Goal: Information Seeking & Learning: Understand process/instructions

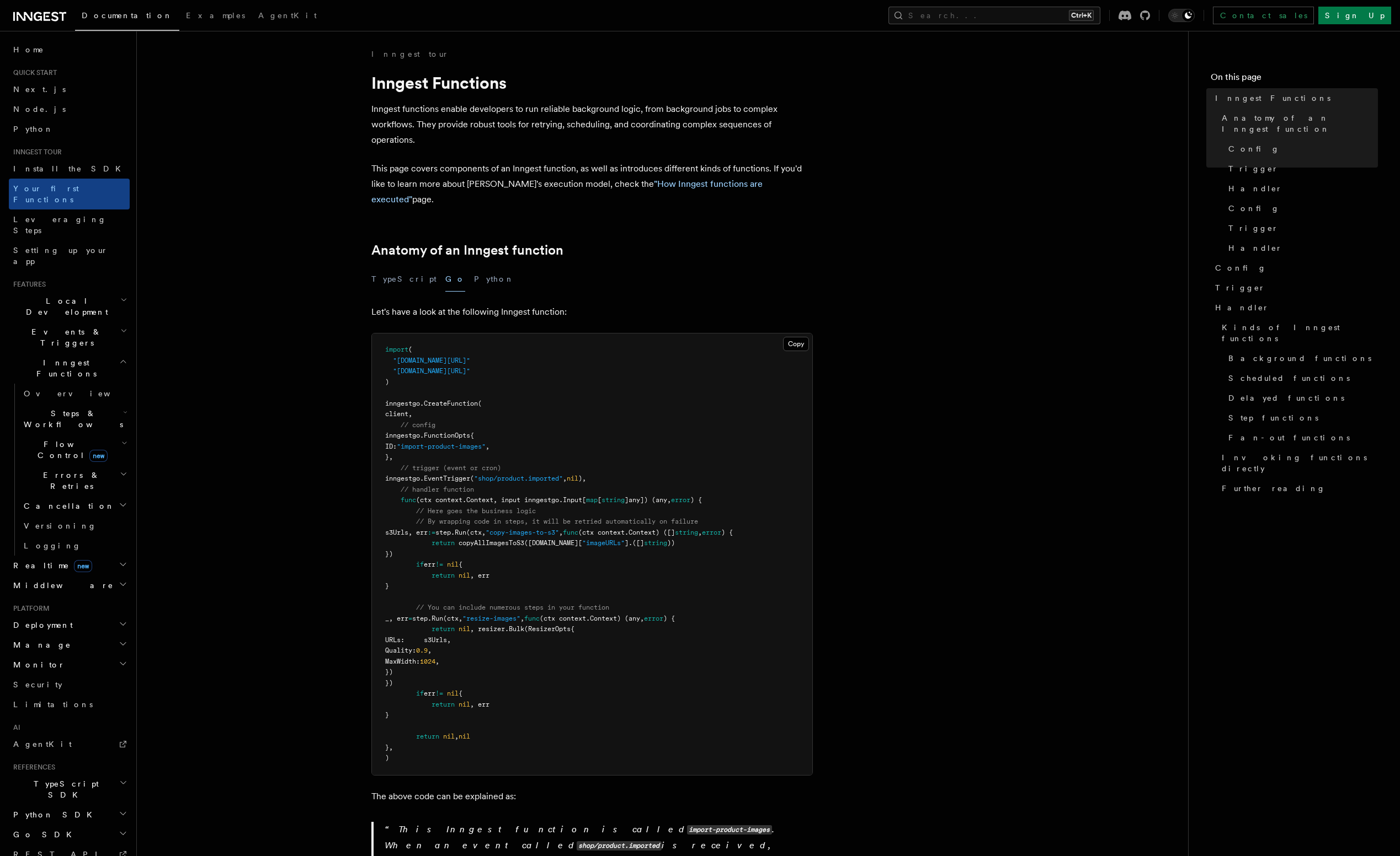
scroll to position [149, 0]
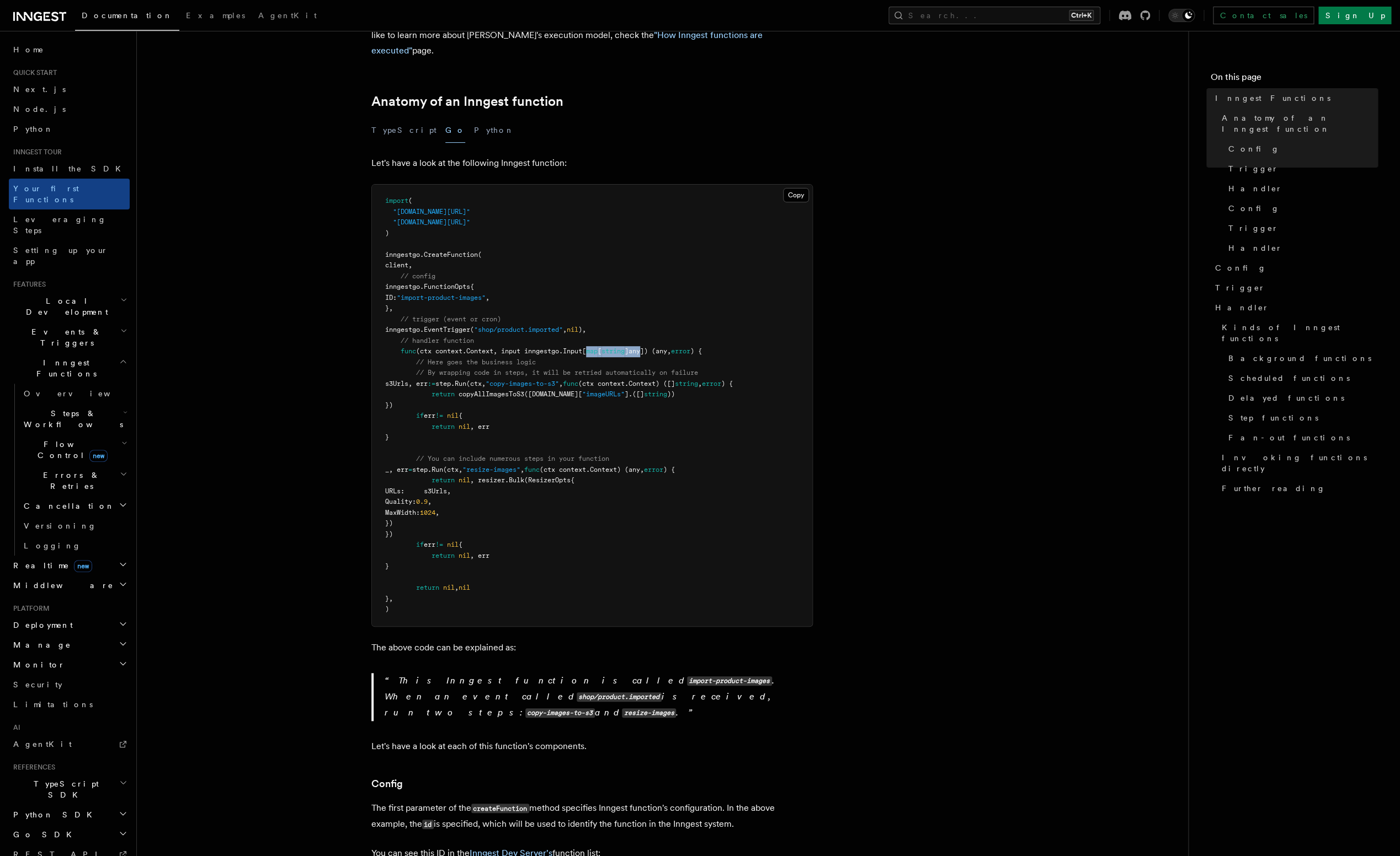
drag, startPoint x: 591, startPoint y: 336, endPoint x: 647, endPoint y: 337, distance: 56.0
click at [647, 347] on span "func (ctx context.Context, input inngestgo.Input[ map [ string ]any]) (any, err…" at bounding box center [544, 351] width 316 height 8
click at [647, 347] on span "]any]) (any," at bounding box center [648, 351] width 46 height 8
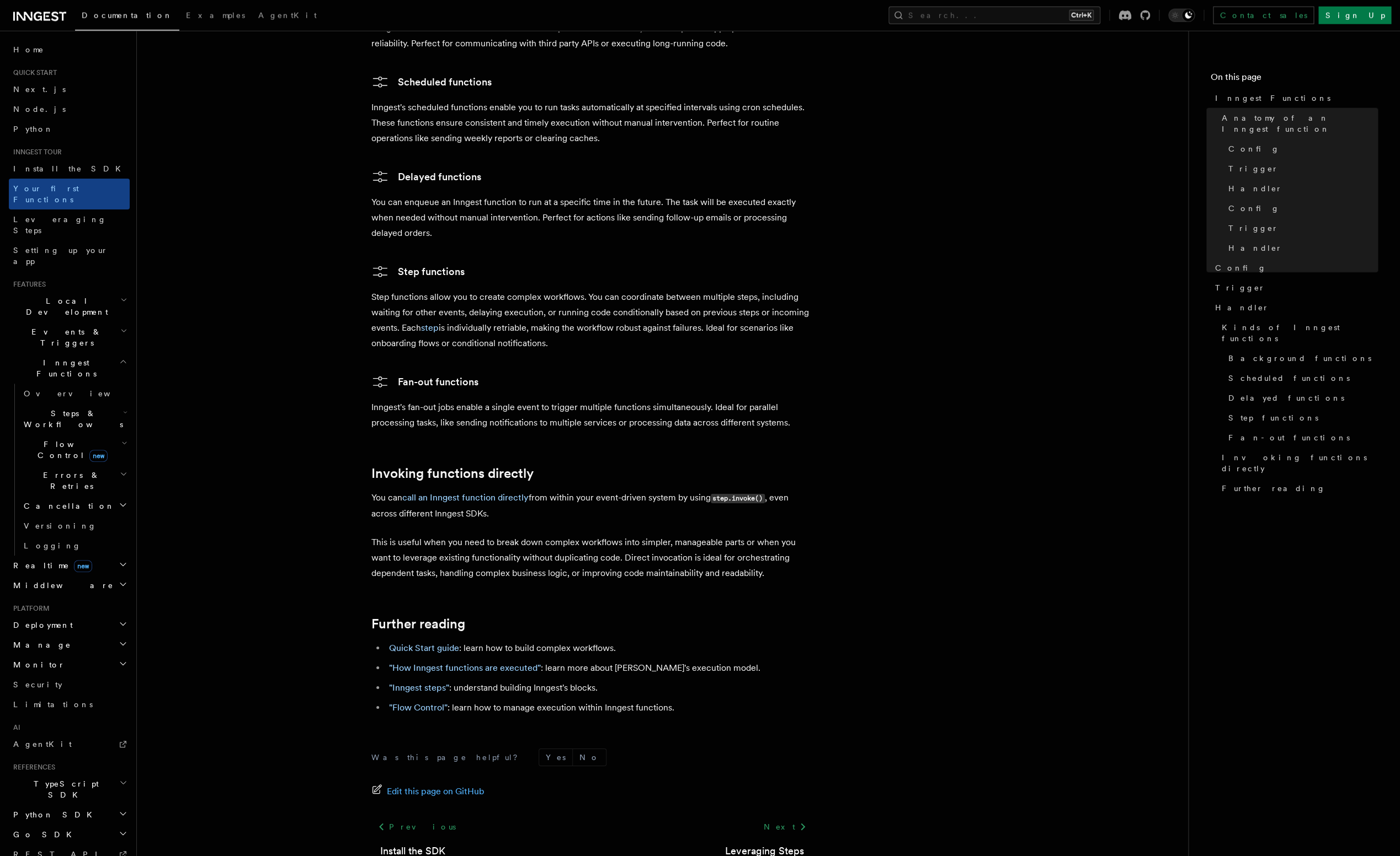
scroll to position [2010, 0]
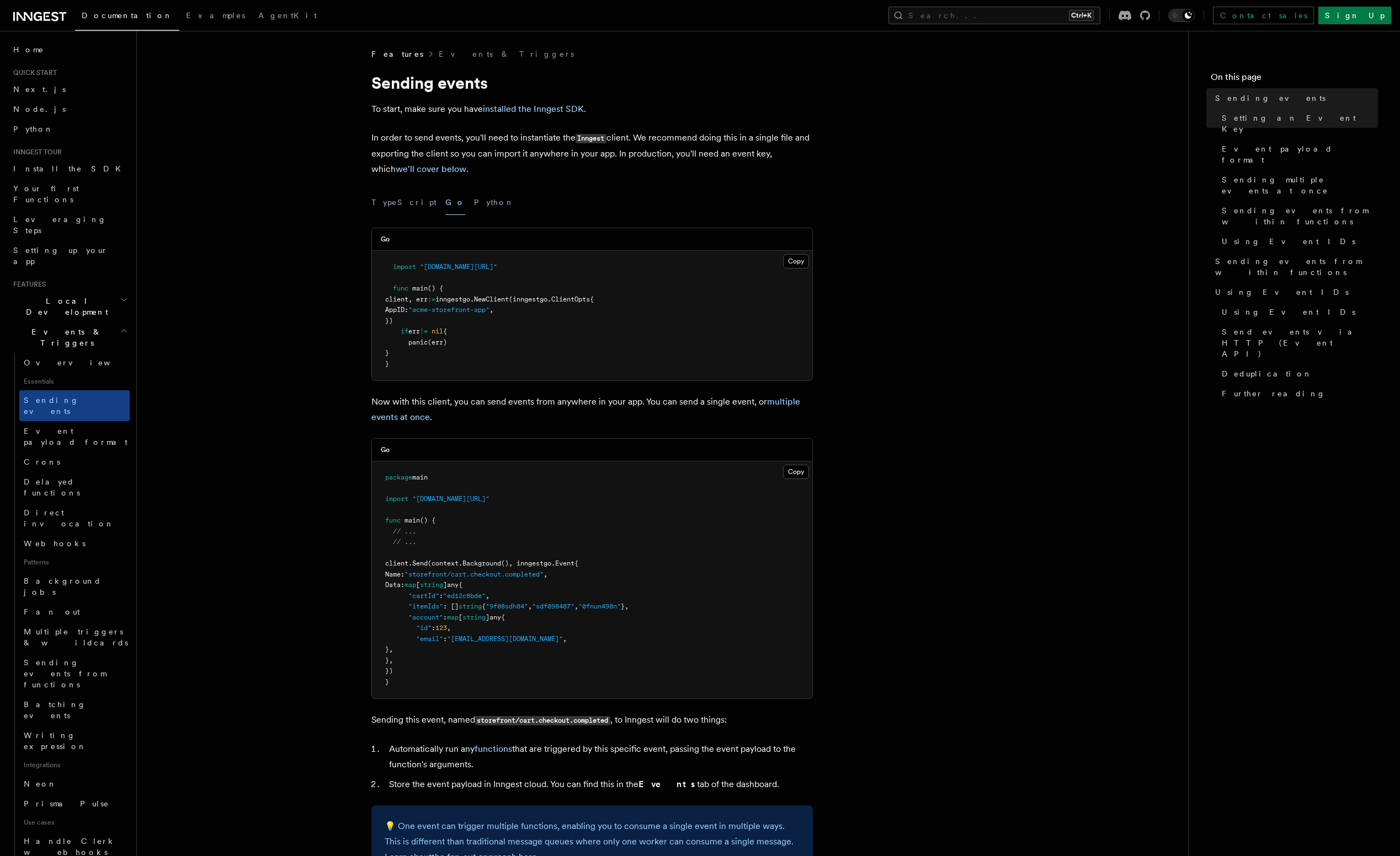
scroll to position [149, 0]
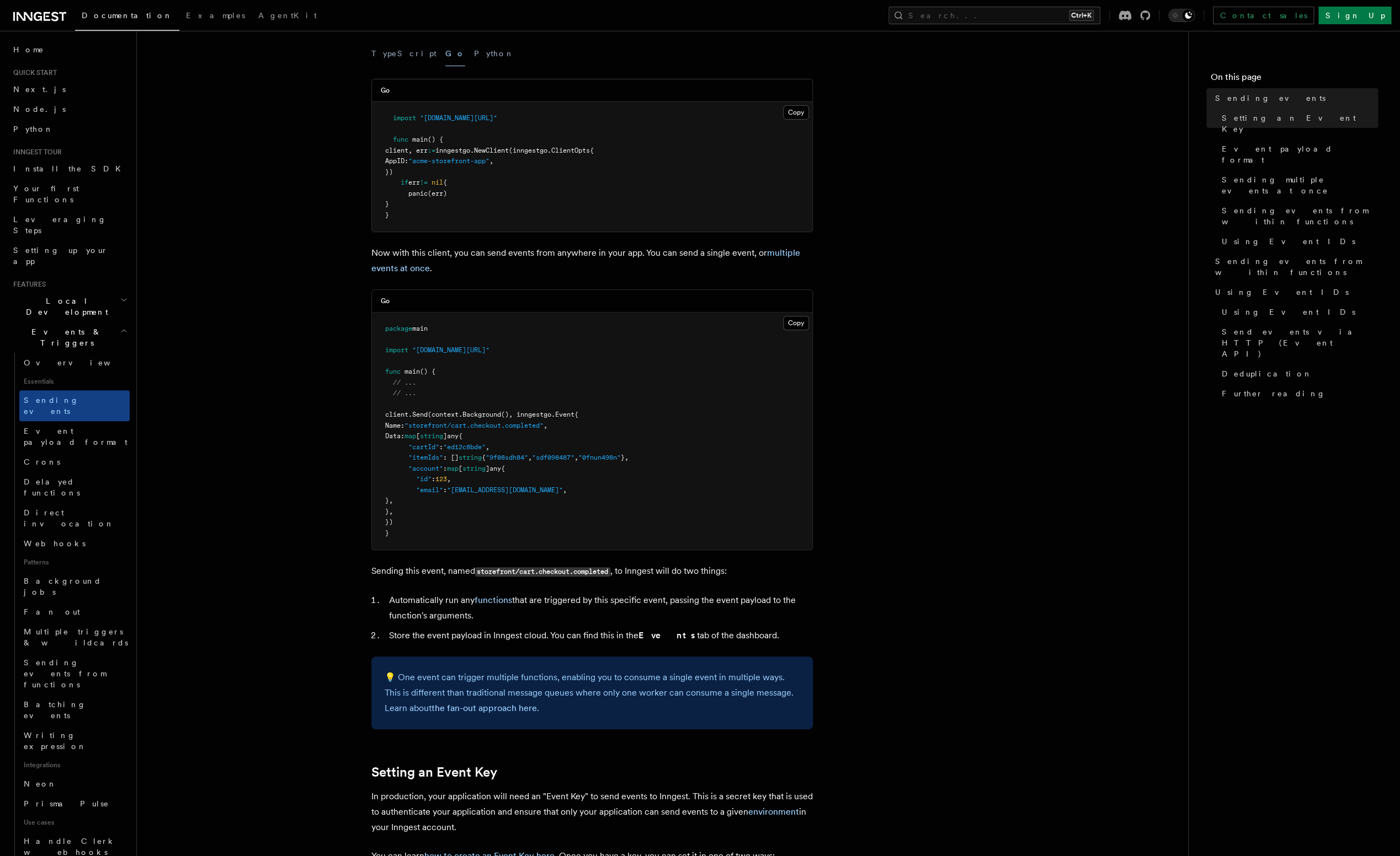
click at [404, 436] on span "Data:" at bounding box center [395, 436] width 19 height 8
drag, startPoint x: 415, startPoint y: 352, endPoint x: 529, endPoint y: 354, distance: 114.0
click at [529, 354] on pre "package main import "github.com/inngest/inngestgo" func main () { // ... // ...…" at bounding box center [592, 431] width 440 height 237
copy span "github.com/inngest/inngestgo"
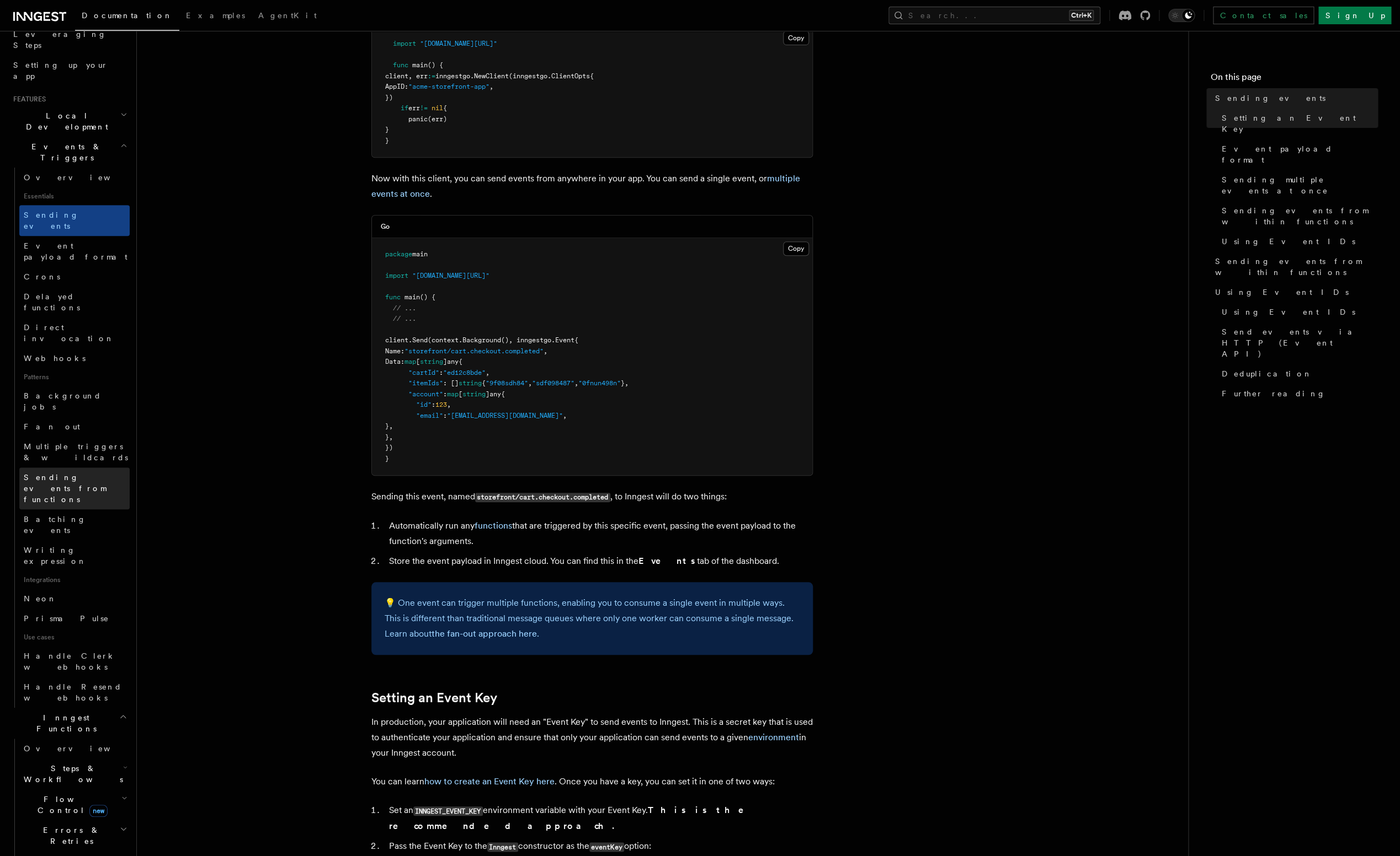
scroll to position [186, 0]
click at [86, 472] on span "Sending events from functions" at bounding box center [77, 488] width 106 height 33
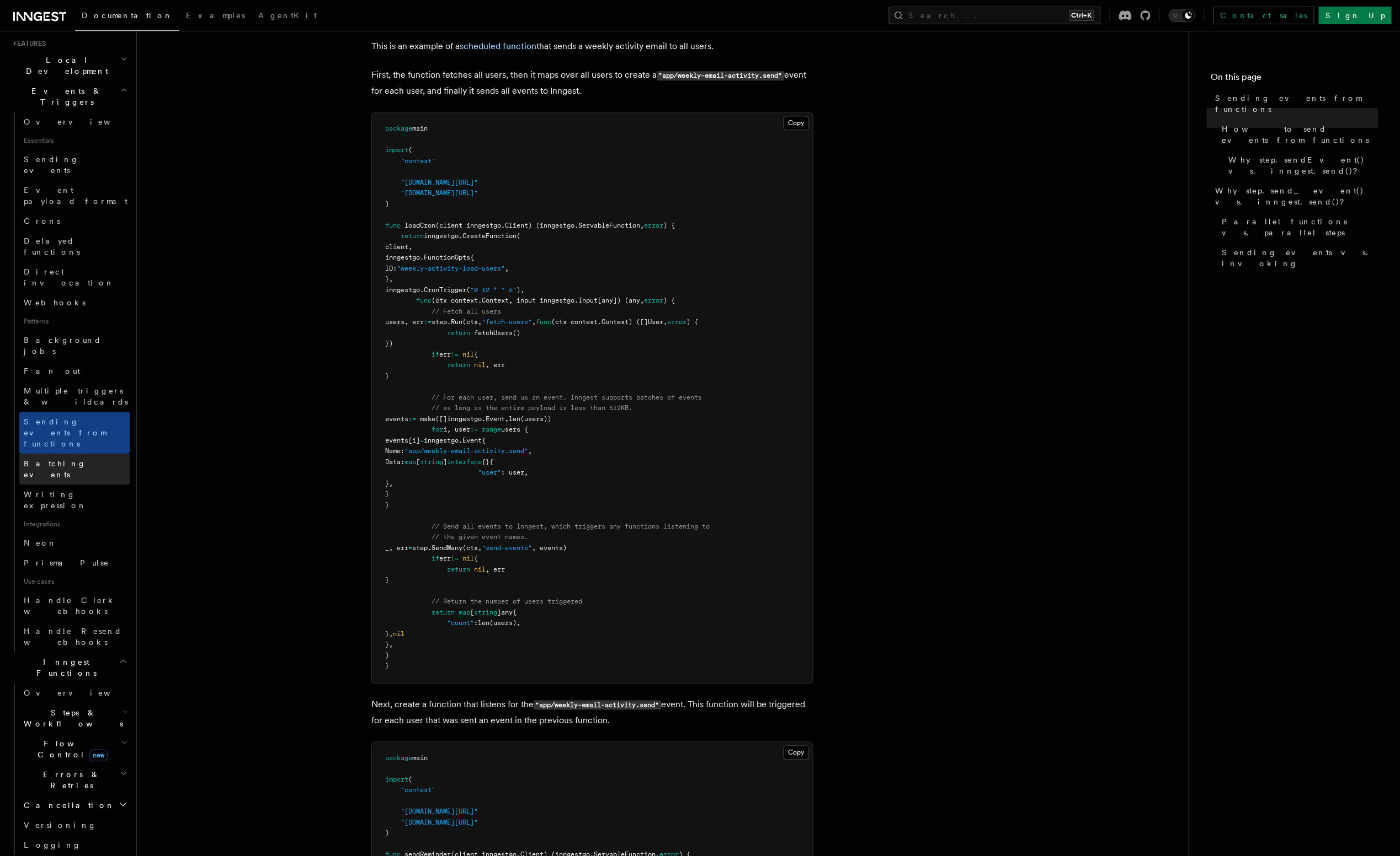
scroll to position [248, 0]
click at [74, 526] on link "Neon" at bounding box center [74, 535] width 110 height 19
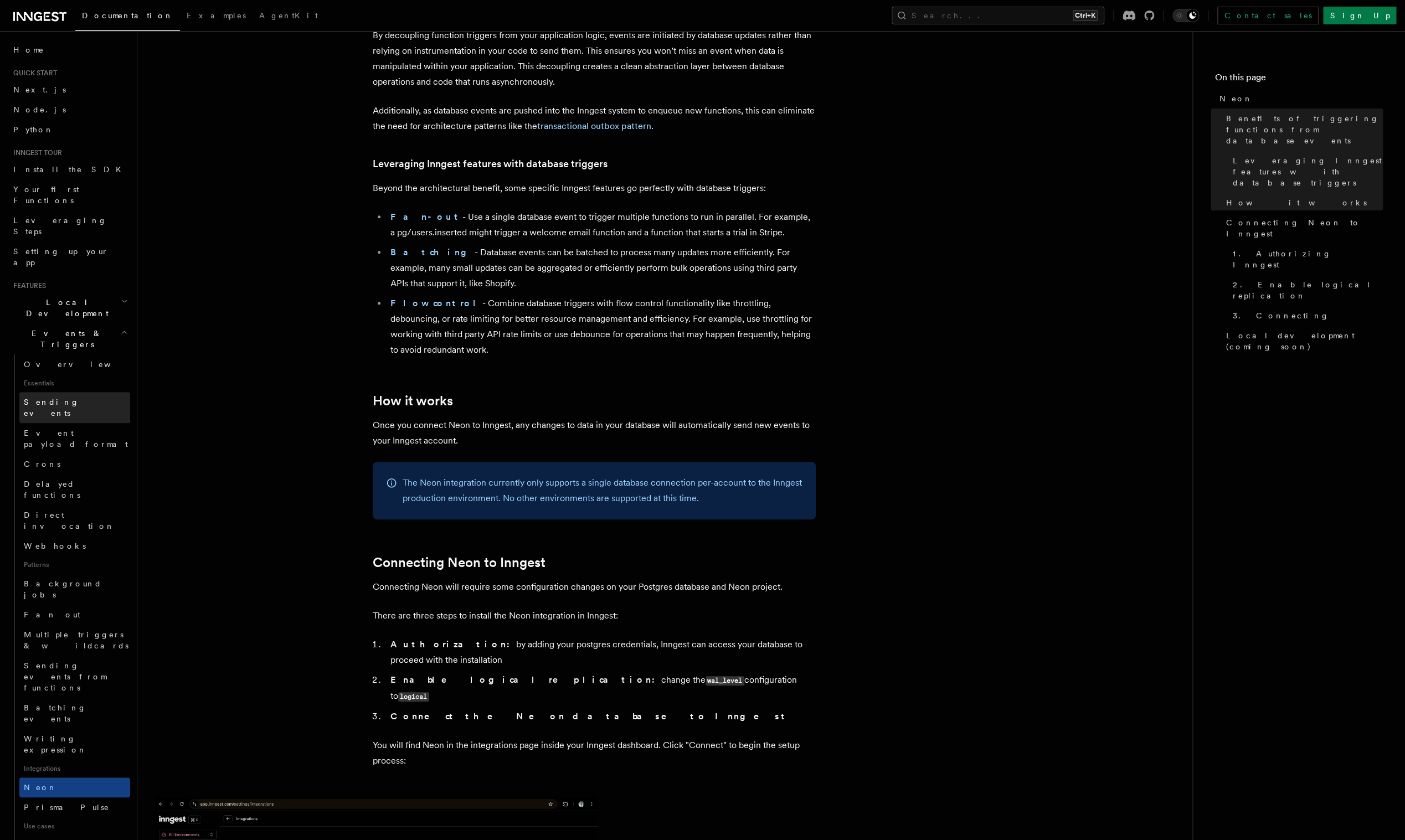
click at [90, 392] on link "Sending events" at bounding box center [75, 407] width 111 height 31
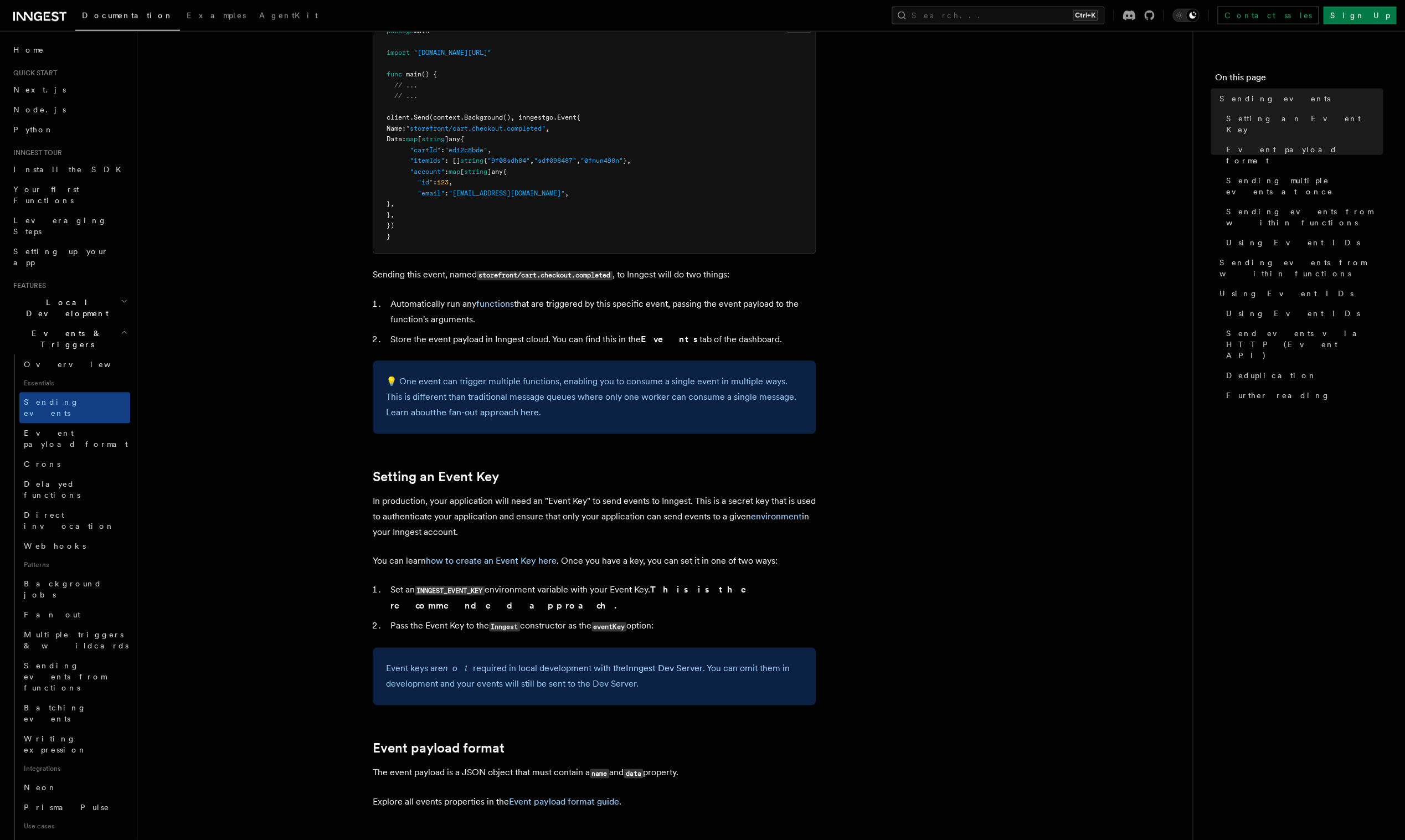
scroll to position [449, 0]
click at [111, 324] on h2 "Events & Triggers" at bounding box center [69, 339] width 122 height 31
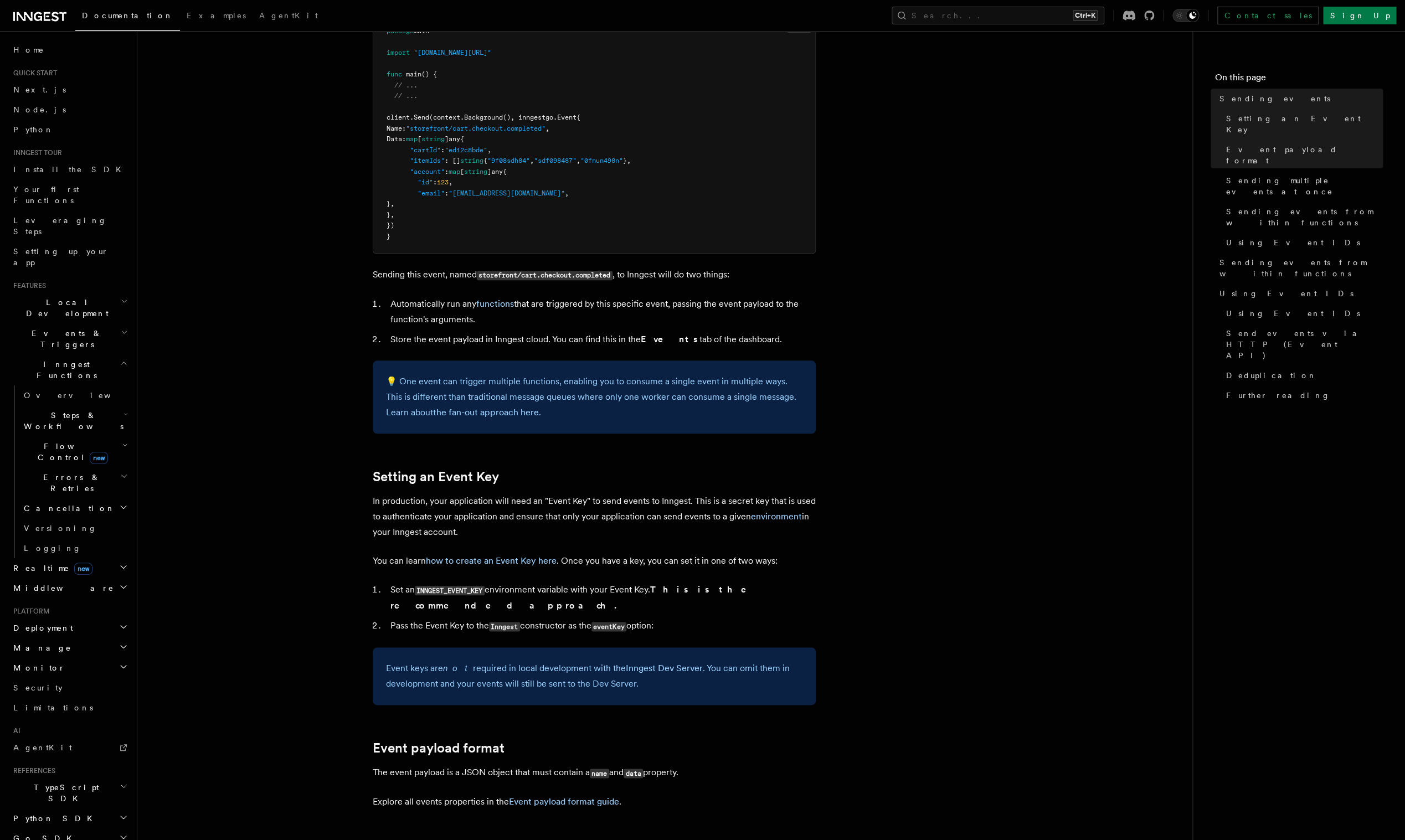
click at [120, 358] on icon "button" at bounding box center [123, 363] width 8 height 9
click at [121, 445] on h2 "Deployment" at bounding box center [69, 455] width 122 height 20
click at [86, 465] on link "Overview" at bounding box center [75, 475] width 111 height 20
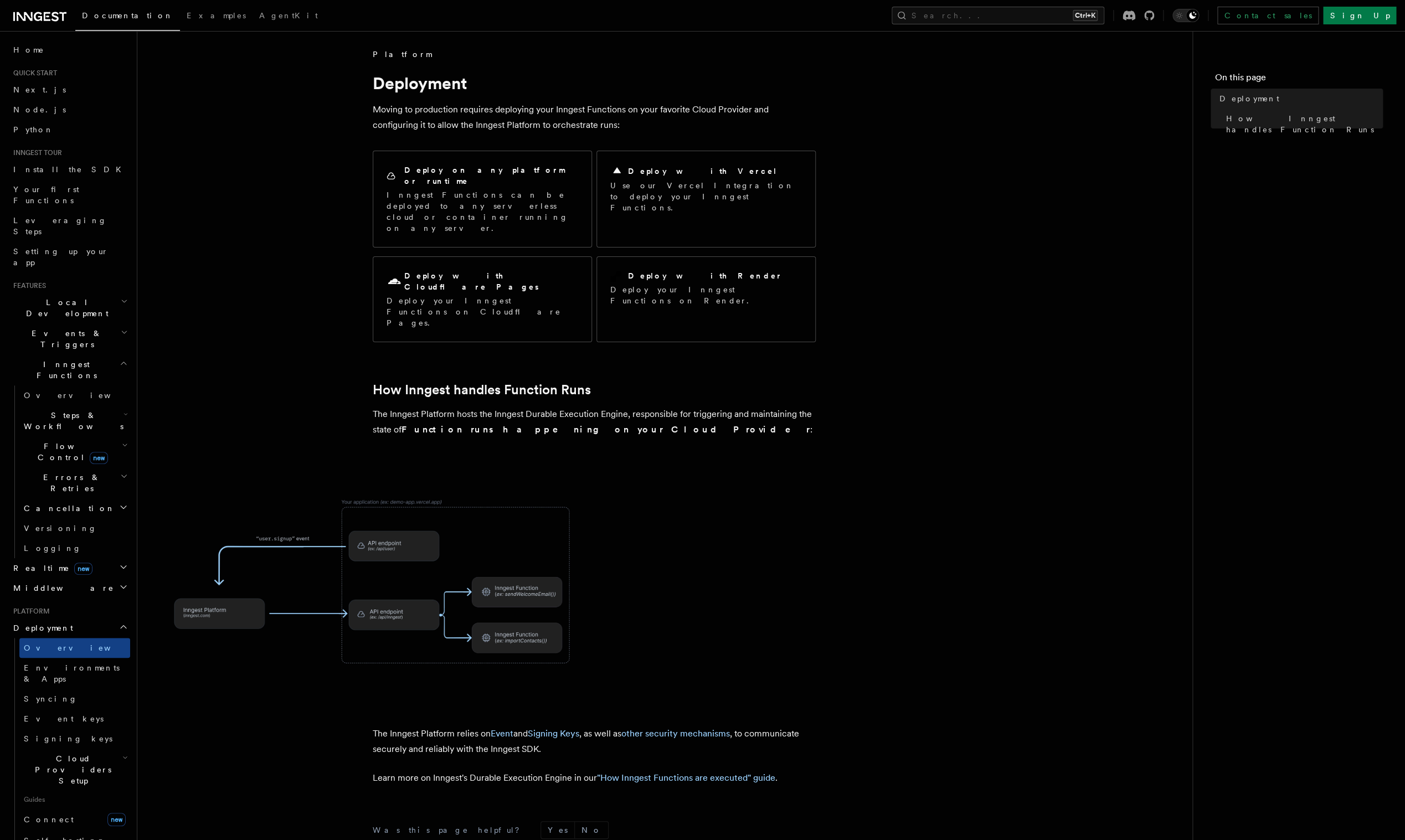
click at [111, 618] on h2 "Deployment" at bounding box center [69, 628] width 122 height 20
click at [120, 358] on icon "button" at bounding box center [123, 363] width 8 height 9
click at [121, 297] on icon "button" at bounding box center [124, 302] width 7 height 9
click at [119, 293] on h2 "Local Development" at bounding box center [69, 308] width 122 height 31
click at [123, 300] on icon "button" at bounding box center [124, 301] width 4 height 2
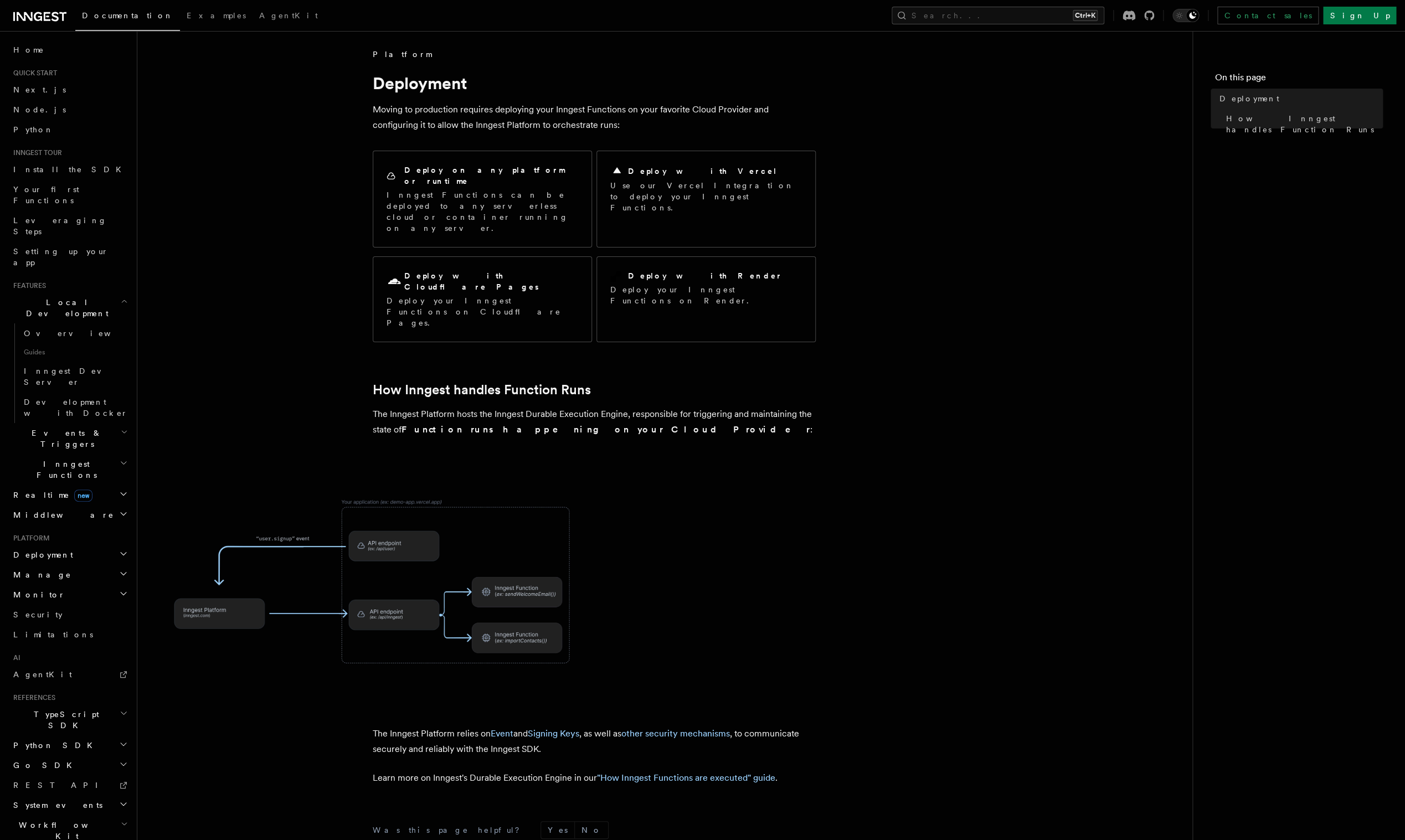
click at [123, 297] on icon "button" at bounding box center [124, 302] width 7 height 9
click at [68, 247] on span "Setting up your app" at bounding box center [60, 256] width 95 height 20
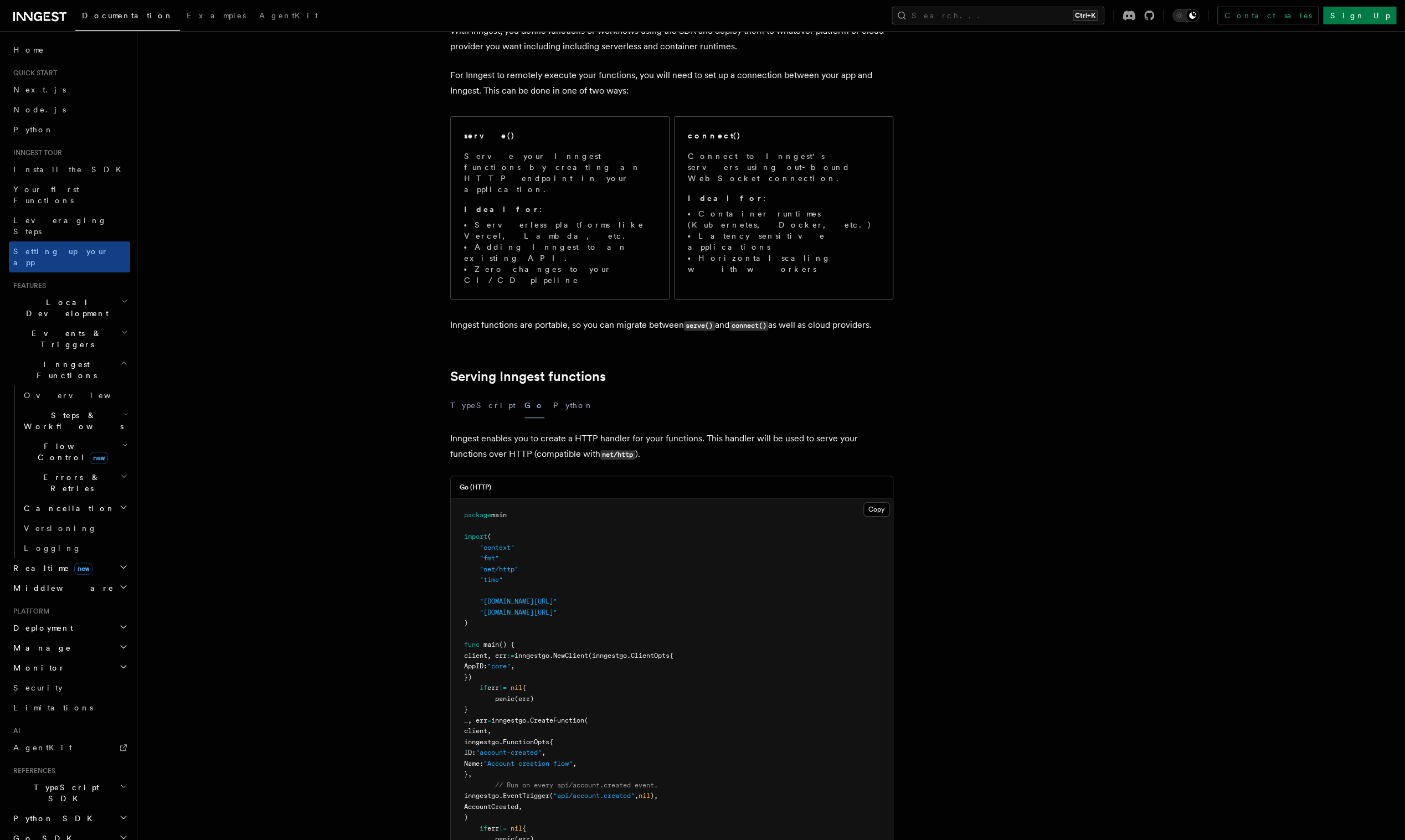
scroll to position [78, 0]
